Goal: Task Accomplishment & Management: Manage account settings

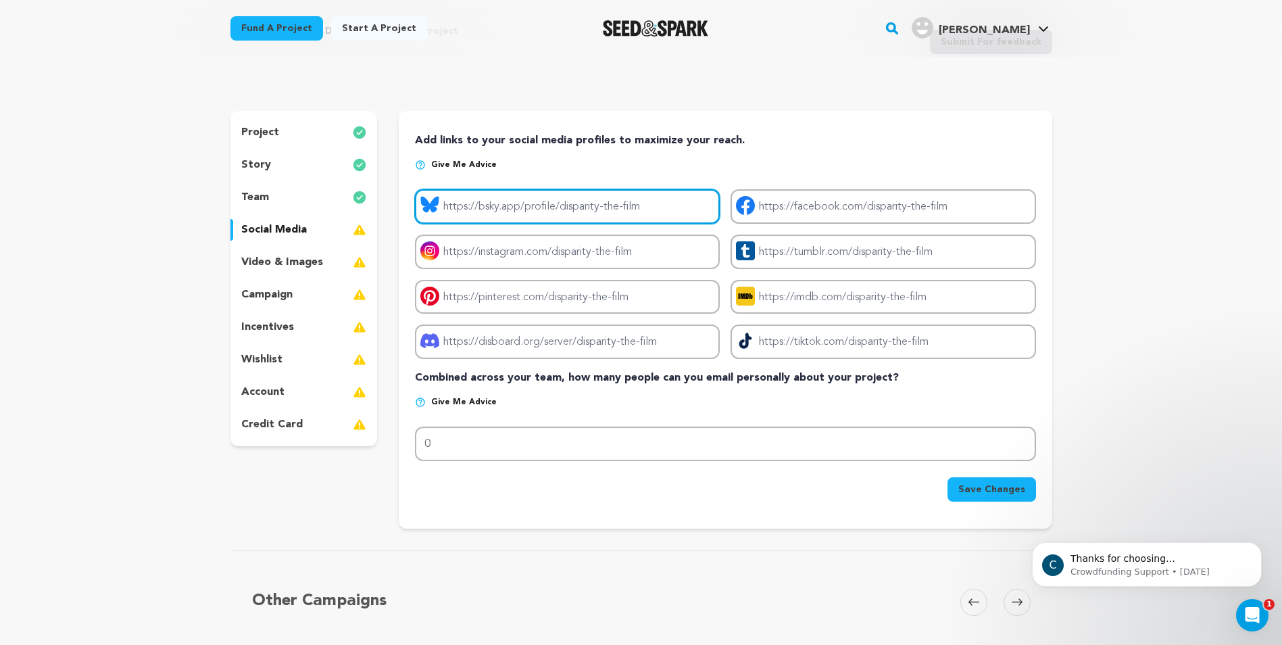
click at [536, 207] on input "Project bluesky link" at bounding box center [567, 206] width 305 height 34
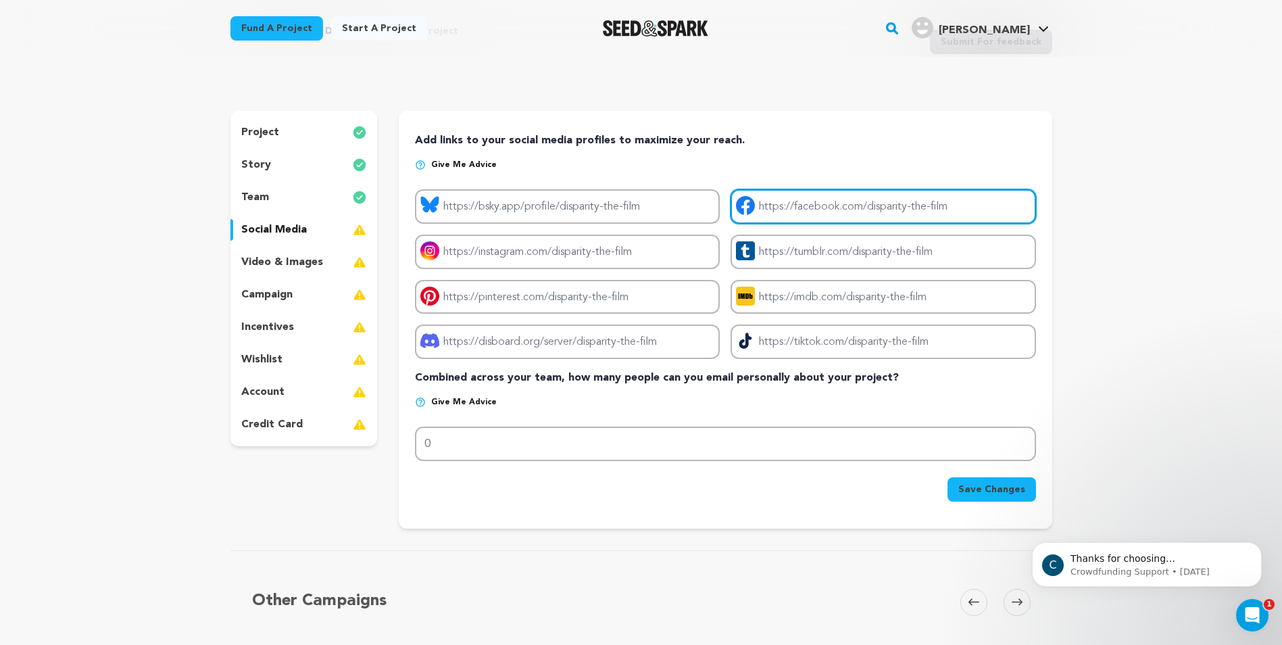
click at [779, 205] on input "Project facebook link" at bounding box center [883, 206] width 305 height 34
paste input "[URL][DOMAIN_NAME]"
type input "[URL][DOMAIN_NAME]"
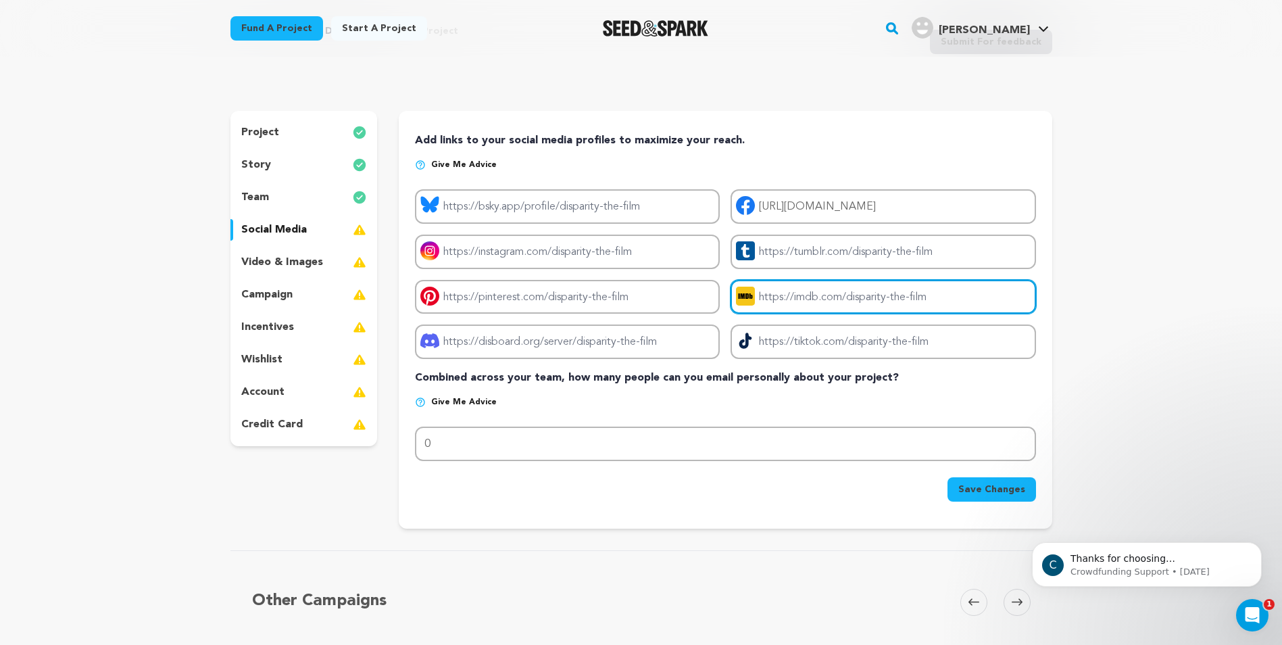
click at [920, 293] on input "Project imdb link" at bounding box center [883, 297] width 305 height 34
click at [827, 296] on input "Project imdb link" at bounding box center [883, 297] width 305 height 34
paste input "[URL][DOMAIN_NAME]"
type input "[URL][DOMAIN_NAME]"
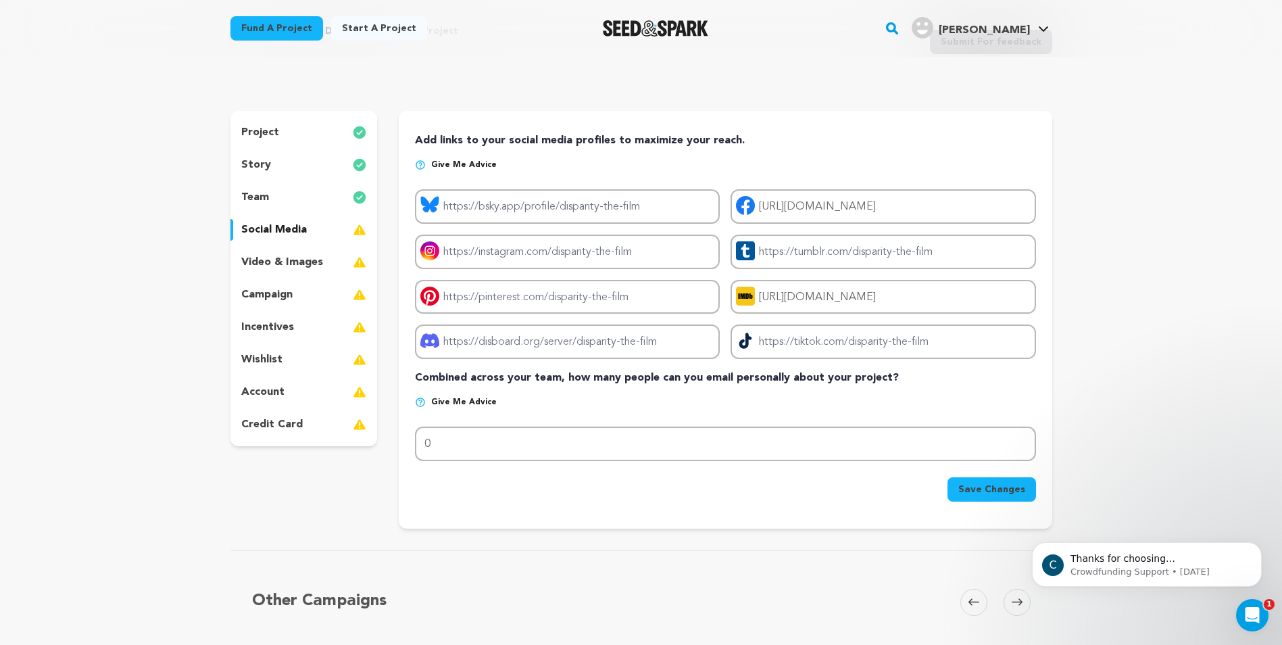
scroll to position [0, 0]
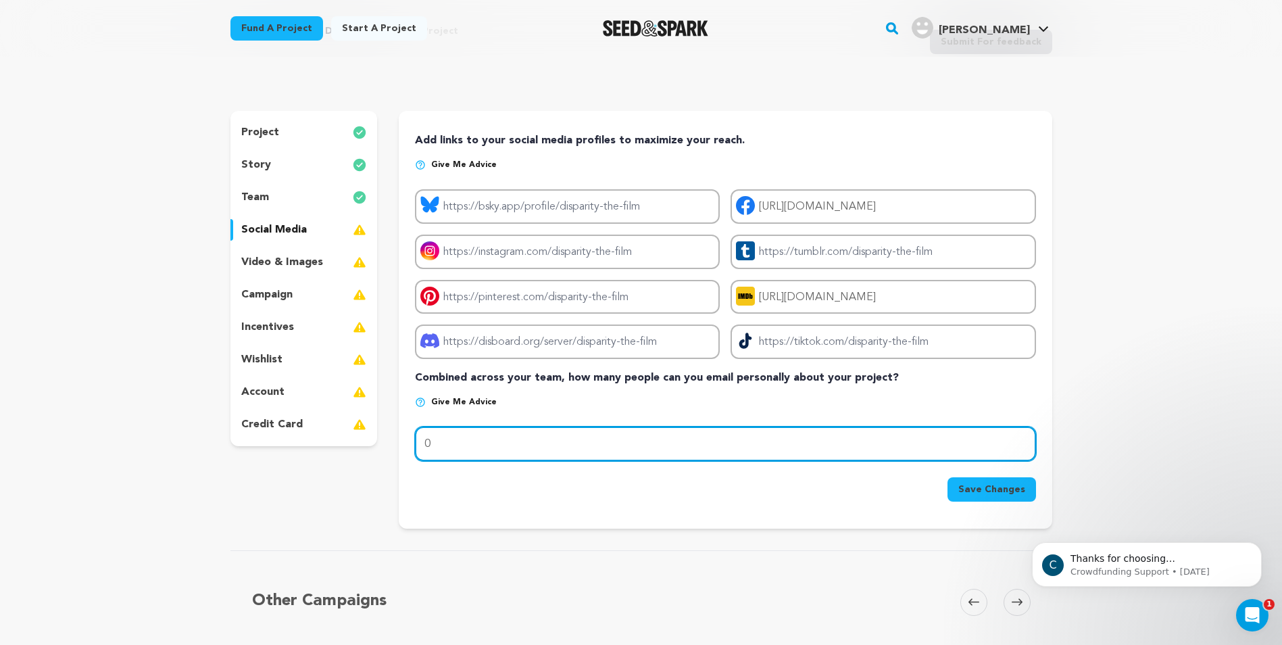
click at [461, 442] on input "0" at bounding box center [725, 444] width 621 height 34
drag, startPoint x: 466, startPoint y: 447, endPoint x: 402, endPoint y: 448, distance: 64.2
click at [402, 448] on div "Add links to your social media profiles to maximize your reach. Give me advice …" at bounding box center [725, 320] width 653 height 418
type input "300"
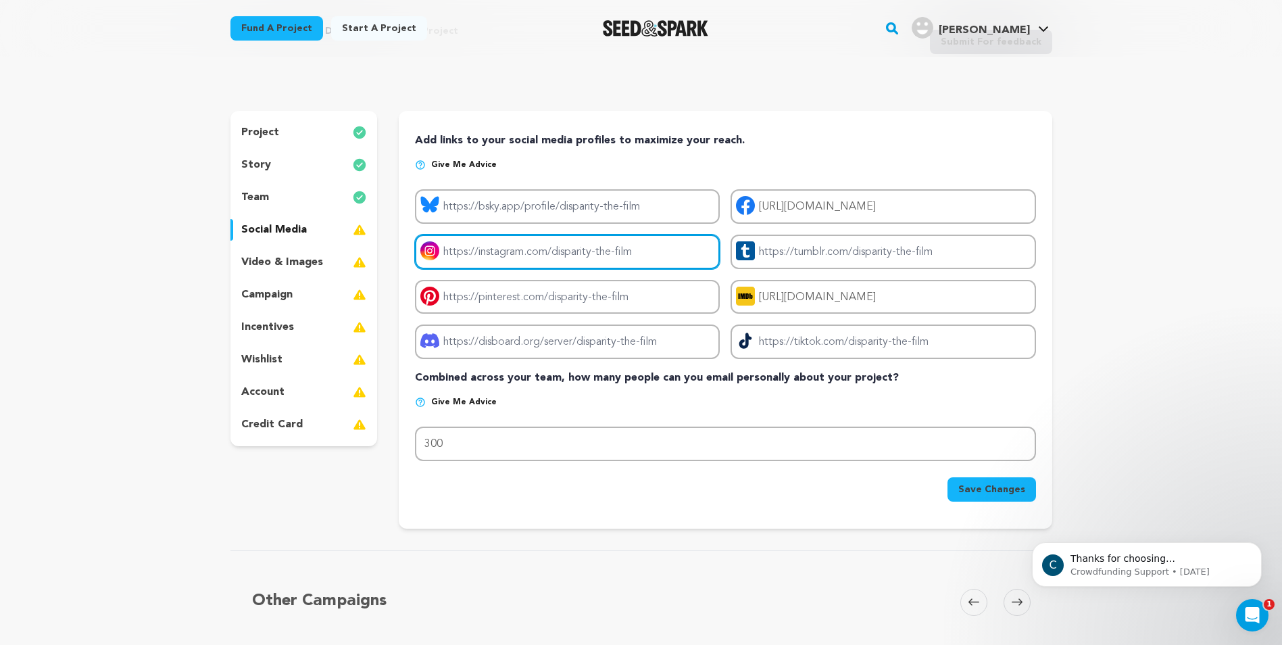
click at [644, 249] on input "Project instagram link" at bounding box center [567, 252] width 305 height 34
drag, startPoint x: 652, startPoint y: 251, endPoint x: 445, endPoint y: 243, distance: 207.7
click at [445, 243] on input "Project instagram link" at bounding box center [567, 252] width 305 height 34
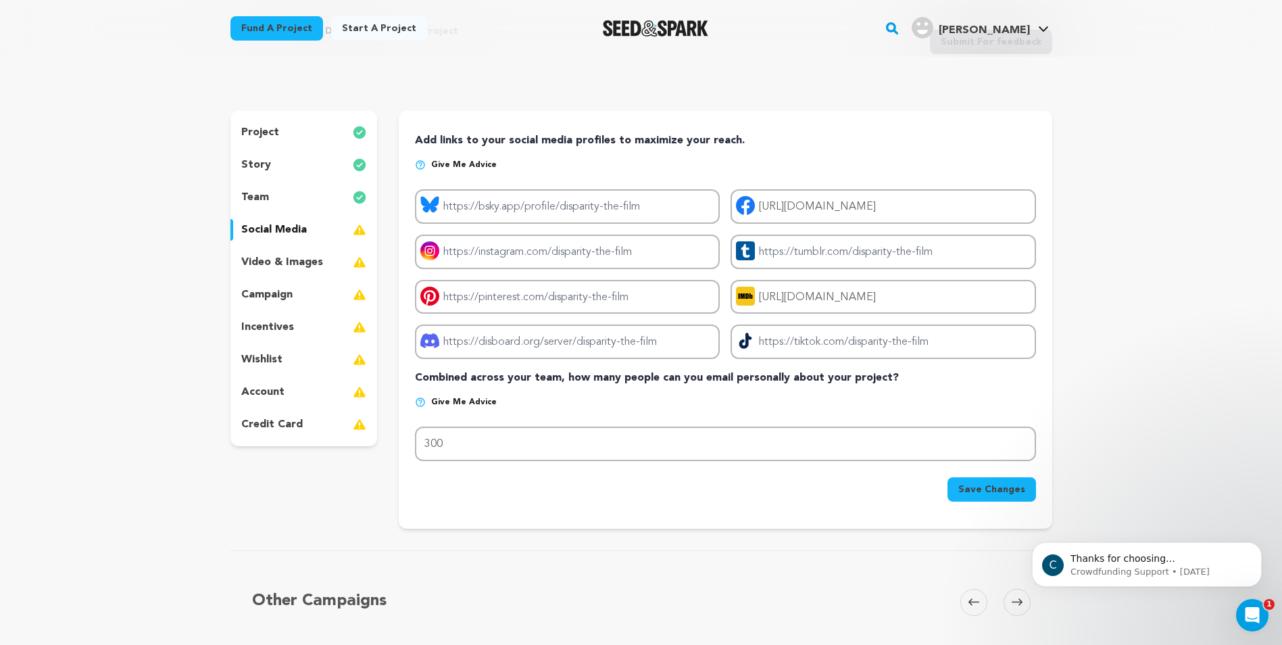
click at [289, 269] on p "video & images" at bounding box center [282, 262] width 82 height 16
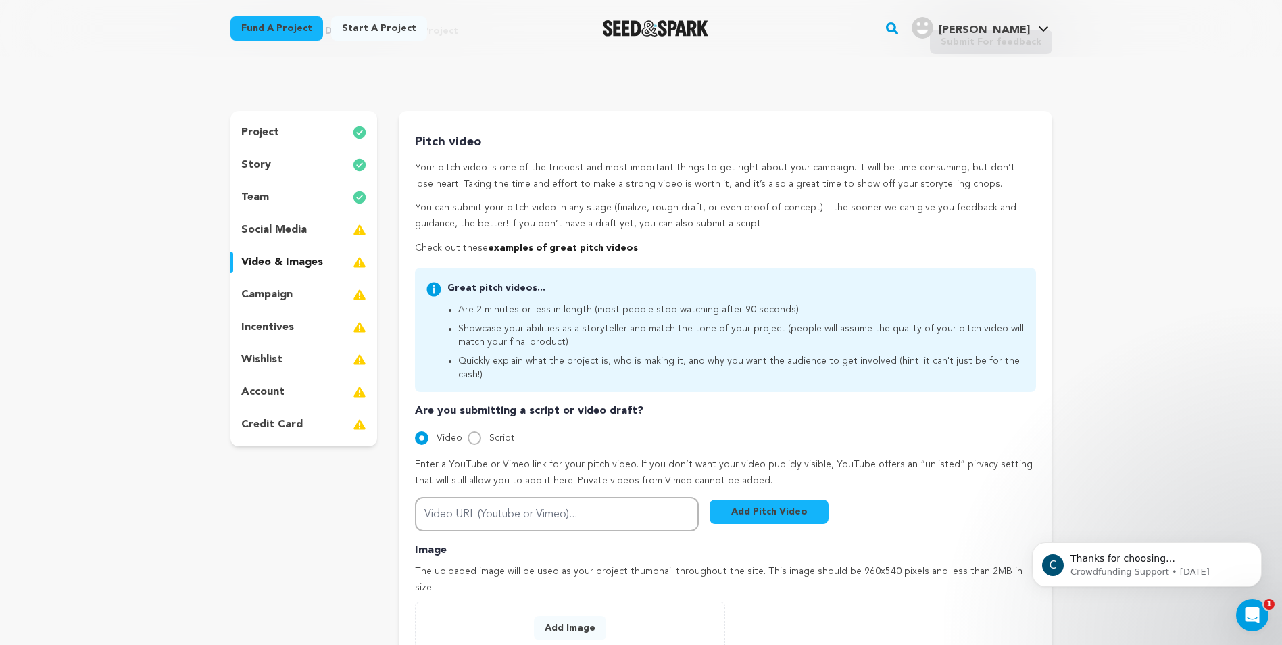
click at [299, 231] on p "social media" at bounding box center [274, 230] width 66 height 16
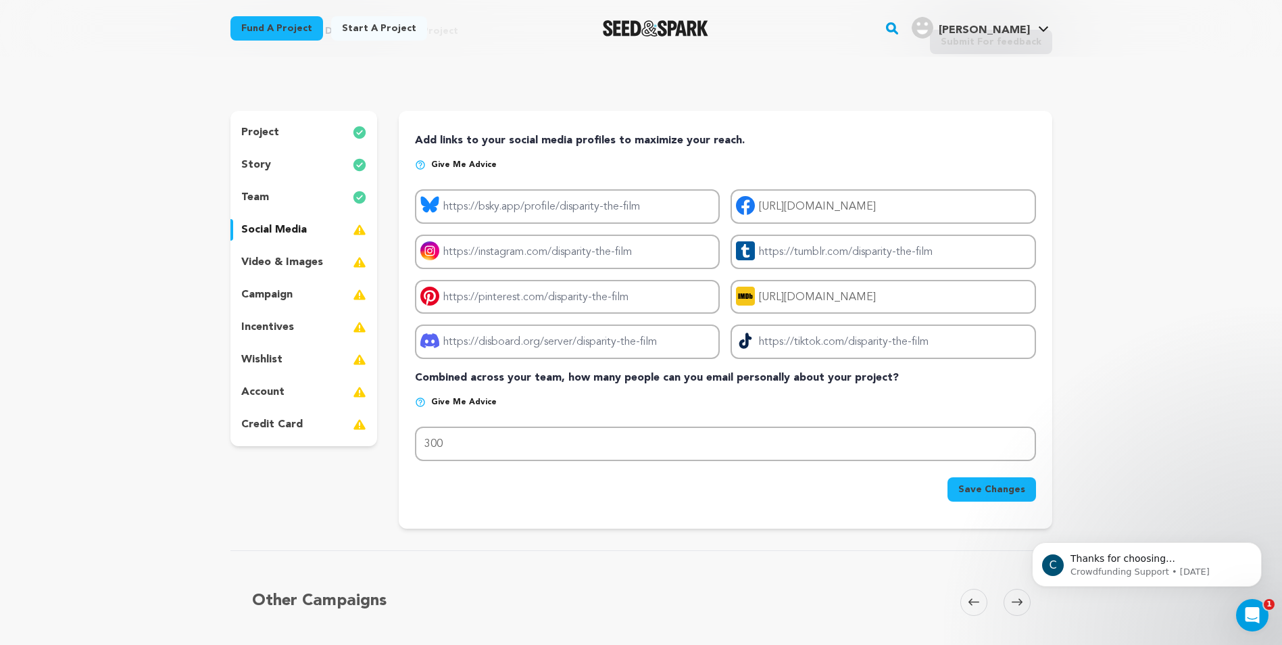
click at [980, 496] on button "Save Changes" at bounding box center [992, 489] width 89 height 24
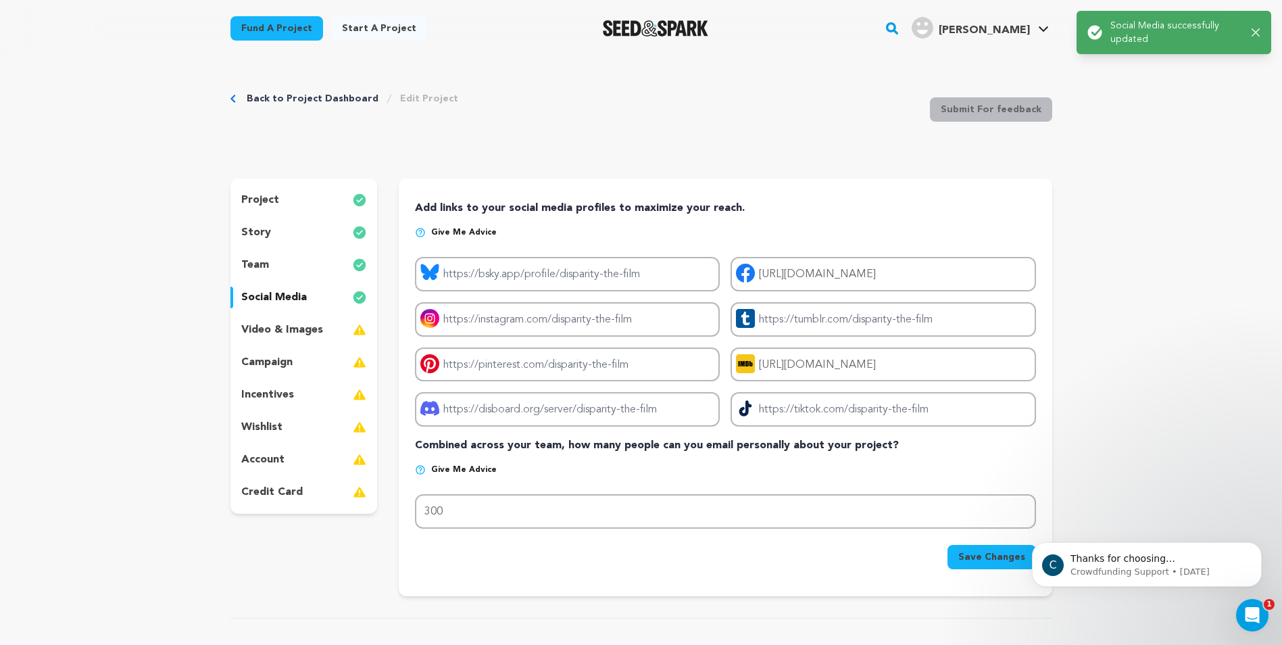
click at [301, 333] on p "video & images" at bounding box center [282, 330] width 82 height 16
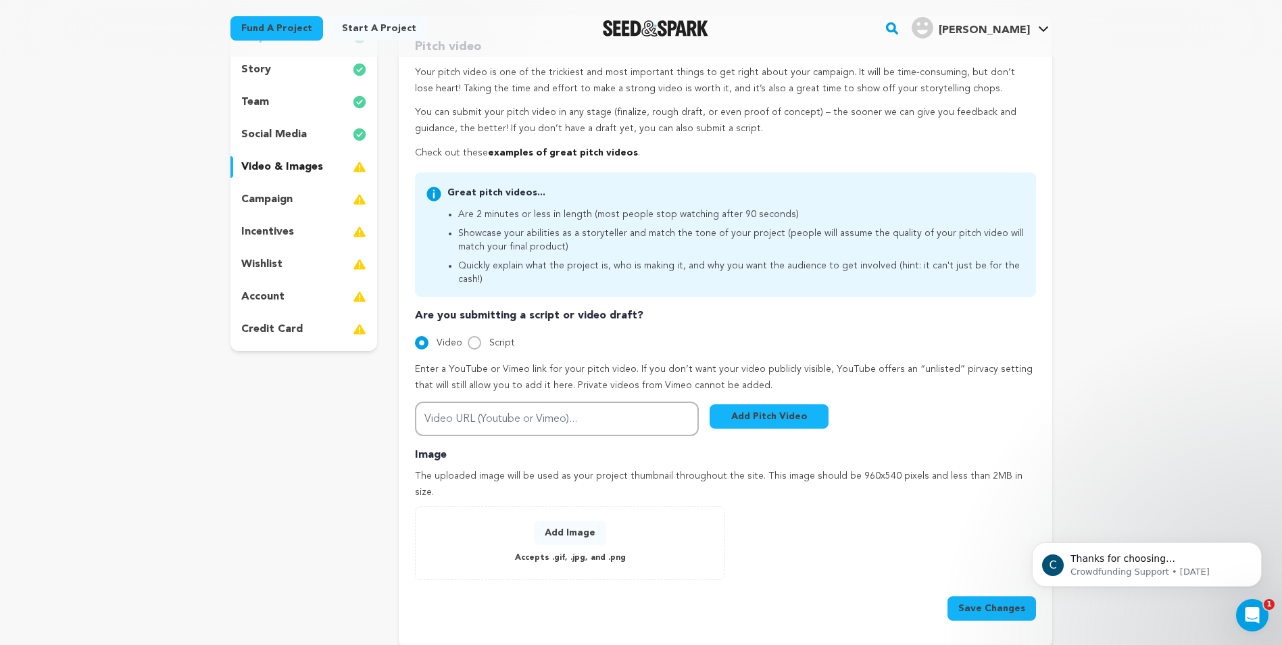
scroll to position [270, 0]
